Goal: Task Accomplishment & Management: Complete application form

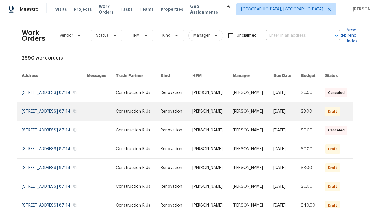
click at [183, 121] on link at bounding box center [177, 111] width 32 height 18
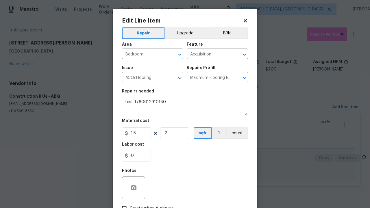
type textarea "Acquisition Scope: Maximum flooring repairs"
type textarea "test-1760012910180"
checkbox input "true"
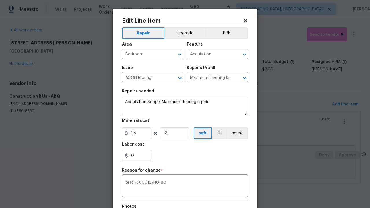
scroll to position [77, 0]
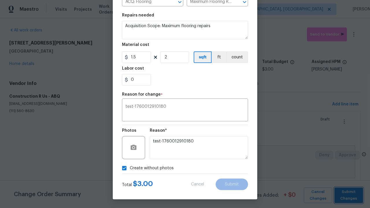
click at [349, 195] on span "Submit Changes" at bounding box center [348, 195] width 23 height 13
